Goal: Entertainment & Leisure: Consume media (video, audio)

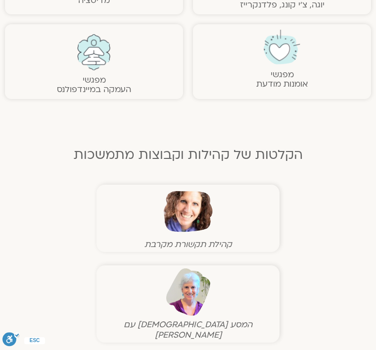
click at [177, 217] on img at bounding box center [188, 212] width 49 height 49
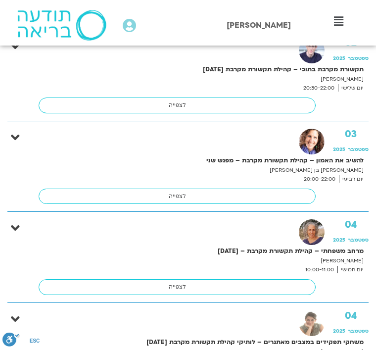
scroll to position [696, 0]
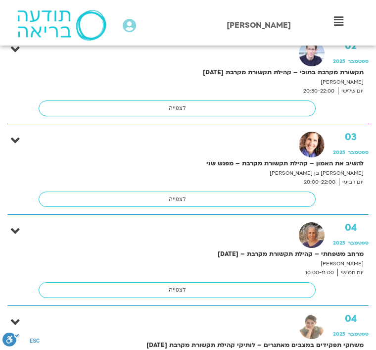
click at [172, 199] on link "לצפייה" at bounding box center [177, 200] width 277 height 16
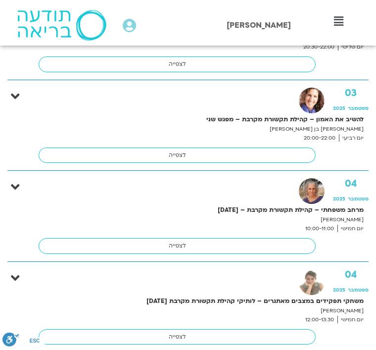
scroll to position [739, 0]
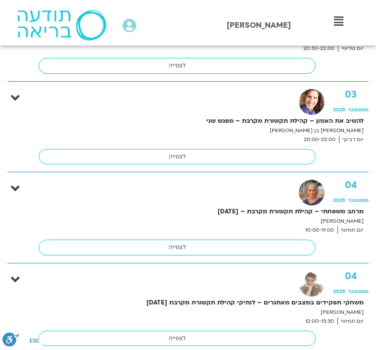
click at [307, 105] on img at bounding box center [312, 102] width 26 height 26
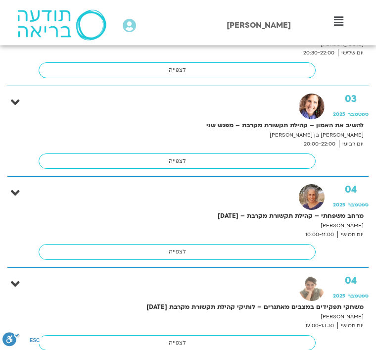
scroll to position [735, 0]
click at [336, 128] on strong "להשיב את האמון – קהילת תקשורת מקרבת – מפגש שני" at bounding box center [223, 125] width 282 height 10
click at [338, 112] on span "2025" at bounding box center [339, 114] width 12 height 7
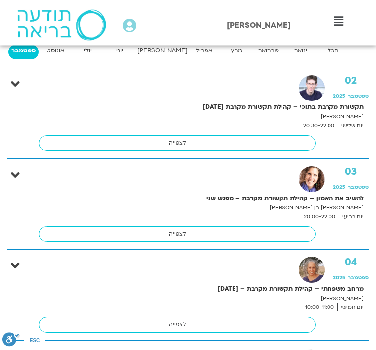
scroll to position [662, 0]
click at [15, 178] on icon at bounding box center [15, 175] width 9 height 14
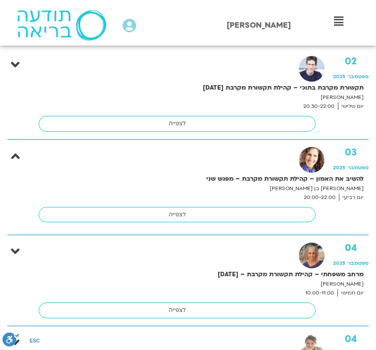
scroll to position [681, 0]
click at [251, 178] on strong "להשיב את האמון – קהילת תקשורת מקרבת – מפגש שני" at bounding box center [223, 179] width 282 height 10
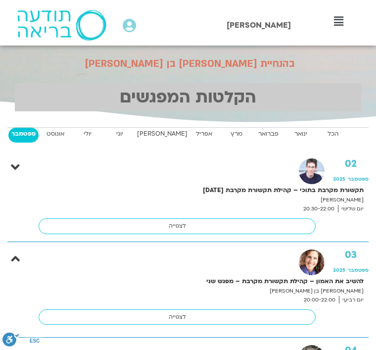
scroll to position [578, 0]
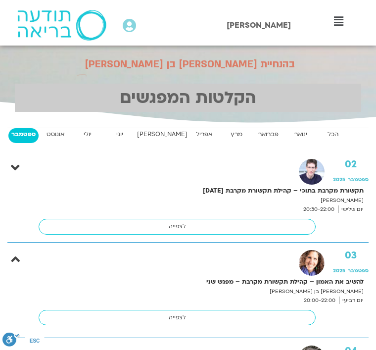
click at [54, 138] on strong "אוגוסט" at bounding box center [56, 134] width 30 height 10
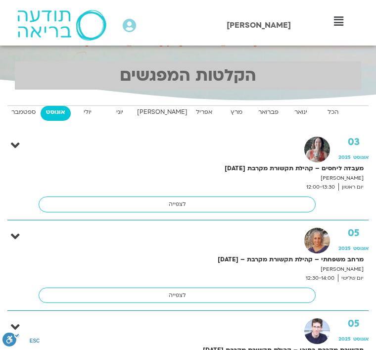
scroll to position [598, 0]
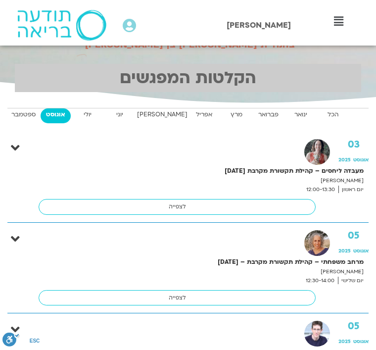
click at [89, 111] on strong "יולי" at bounding box center [88, 114] width 30 height 10
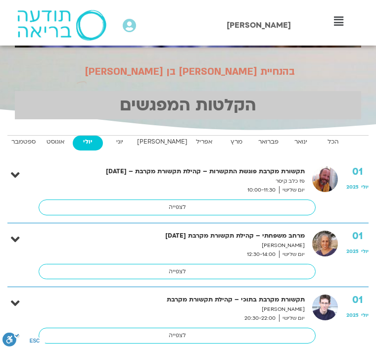
scroll to position [571, 0]
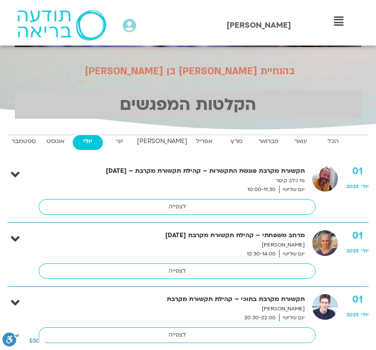
click at [56, 143] on strong "אוגוסט" at bounding box center [56, 141] width 30 height 10
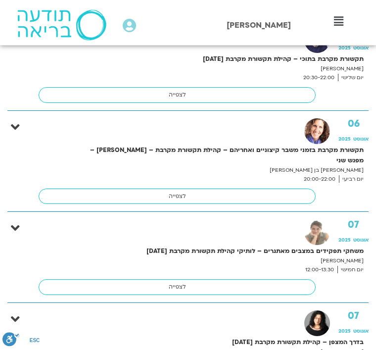
scroll to position [892, 0]
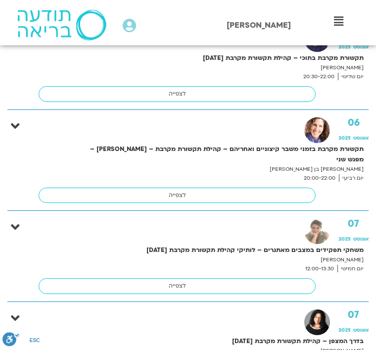
click at [160, 188] on link "לצפייה" at bounding box center [177, 196] width 277 height 16
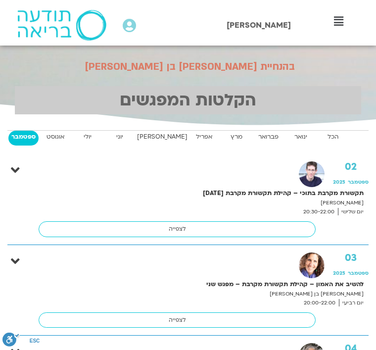
scroll to position [575, 0]
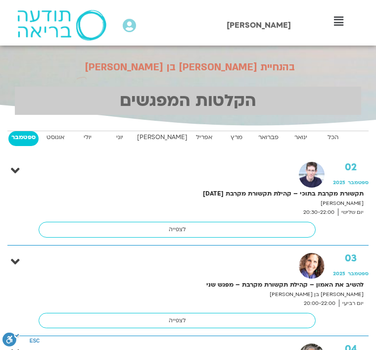
click at [57, 137] on strong "אוגוסט" at bounding box center [56, 137] width 30 height 10
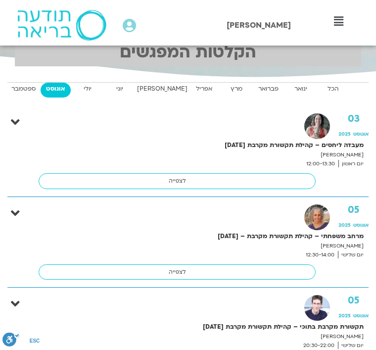
scroll to position [625, 0]
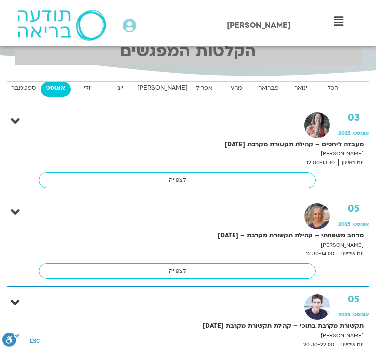
click at [92, 88] on strong "יולי" at bounding box center [88, 88] width 30 height 10
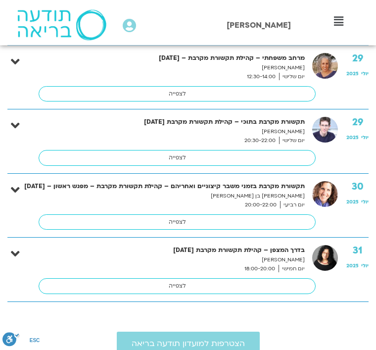
scroll to position [2031, 0]
click at [168, 214] on link "לצפייה" at bounding box center [177, 222] width 277 height 16
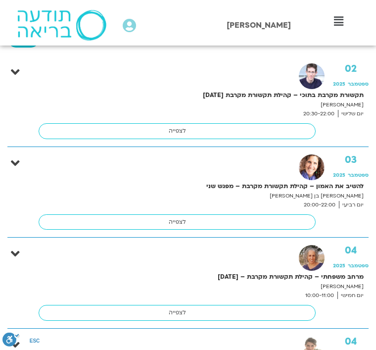
scroll to position [671, 0]
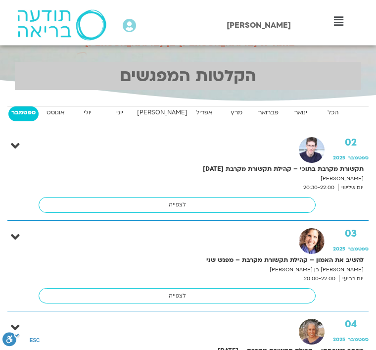
click at [56, 113] on strong "אוגוסט" at bounding box center [56, 113] width 30 height 10
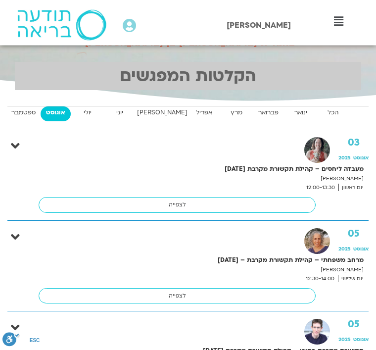
scroll to position [600, 0]
click at [26, 112] on strong "ספטמבר" at bounding box center [23, 112] width 30 height 10
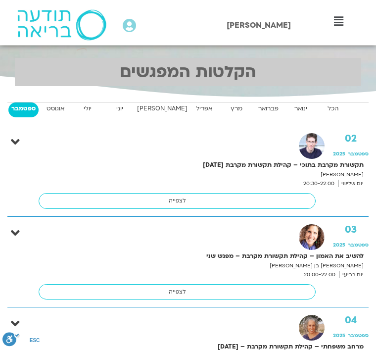
scroll to position [604, 0]
click at [59, 106] on strong "אוגוסט" at bounding box center [56, 109] width 30 height 10
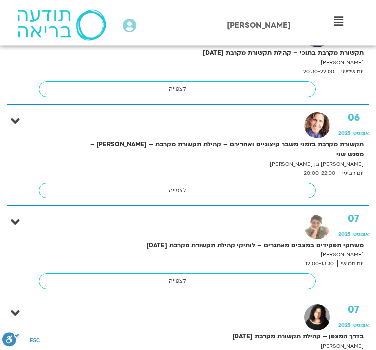
scroll to position [898, 0]
click at [156, 183] on link "לצפייה" at bounding box center [177, 191] width 277 height 16
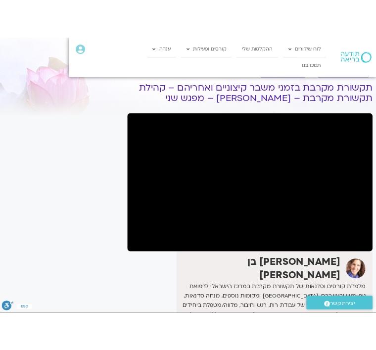
scroll to position [92, 0]
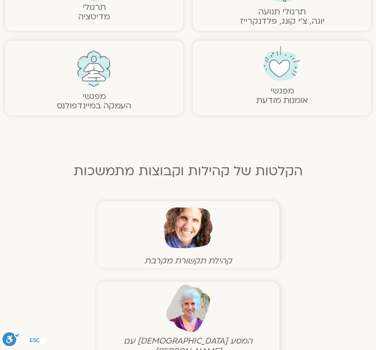
scroll to position [361, 0]
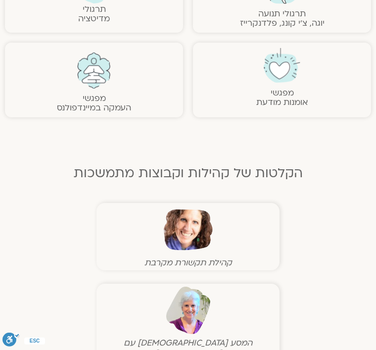
click at [182, 228] on img at bounding box center [188, 230] width 49 height 49
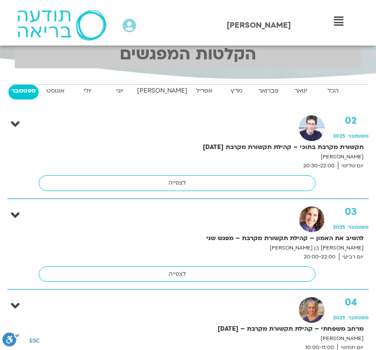
scroll to position [621, 0]
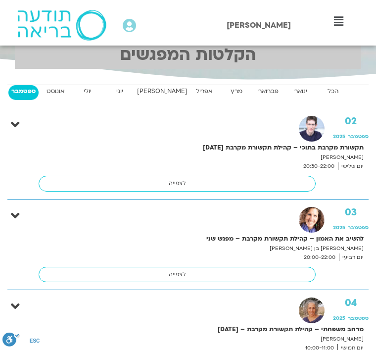
click at [55, 88] on strong "אוגוסט" at bounding box center [56, 91] width 30 height 10
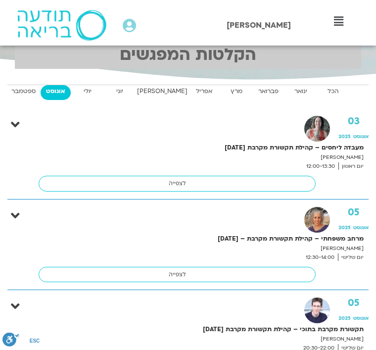
click at [27, 92] on strong "ספטמבר" at bounding box center [23, 91] width 30 height 10
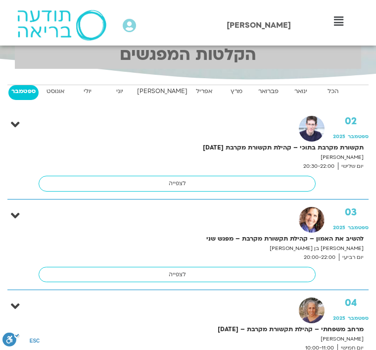
click at [59, 93] on strong "אוגוסט" at bounding box center [56, 91] width 30 height 10
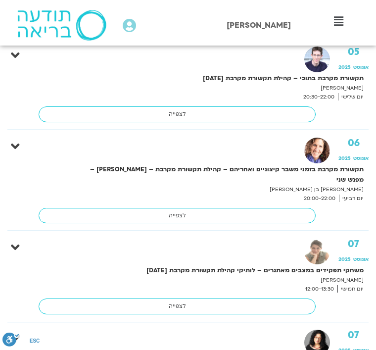
scroll to position [874, 0]
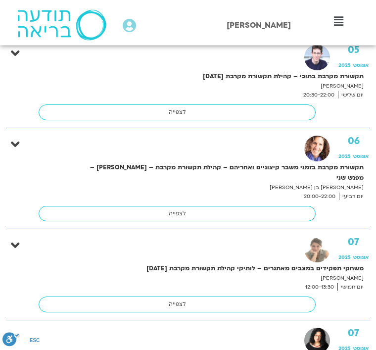
click at [168, 207] on link "לצפייה" at bounding box center [177, 215] width 277 height 16
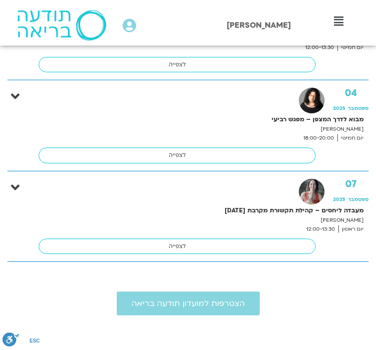
scroll to position [1012, 0]
click at [302, 194] on img at bounding box center [312, 192] width 26 height 26
click at [167, 246] on link "לצפייה" at bounding box center [177, 247] width 277 height 16
